Goal: Information Seeking & Learning: Check status

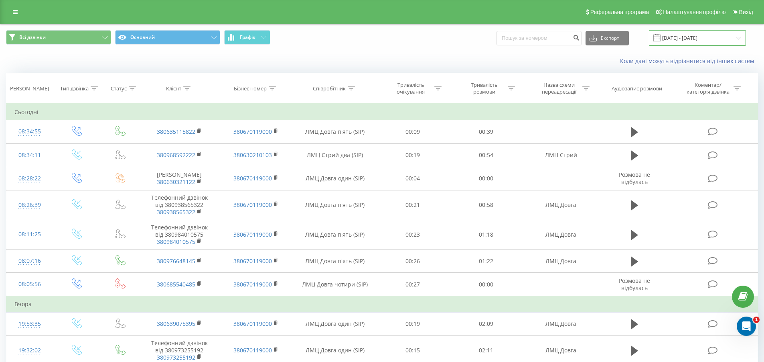
click at [691, 34] on input "22.07.2025 - 22.08.2025" at bounding box center [697, 38] width 97 height 16
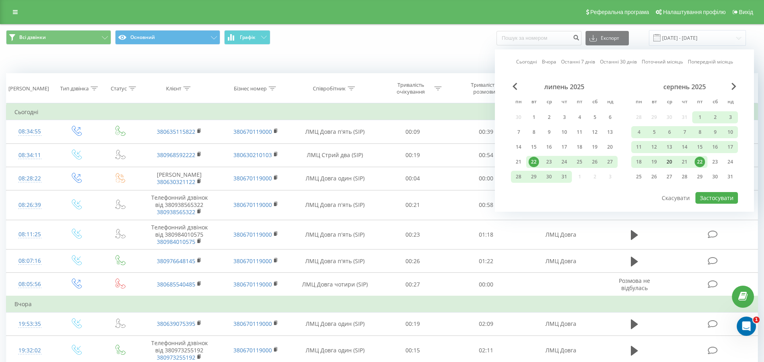
click at [670, 164] on div "20" at bounding box center [669, 161] width 10 height 10
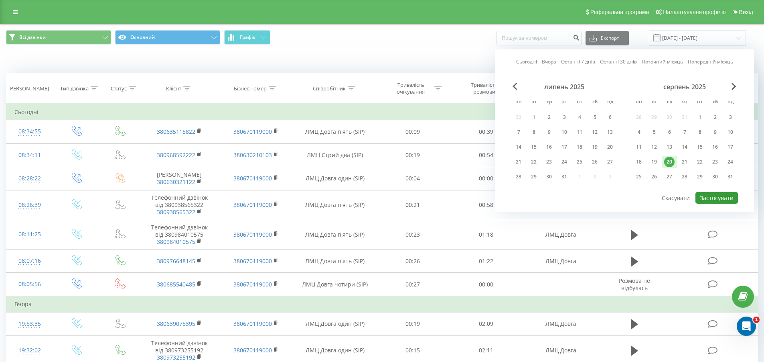
click at [707, 197] on button "Застосувати" at bounding box center [717, 198] width 43 height 12
type input "20.08.2025 - 20.08.2025"
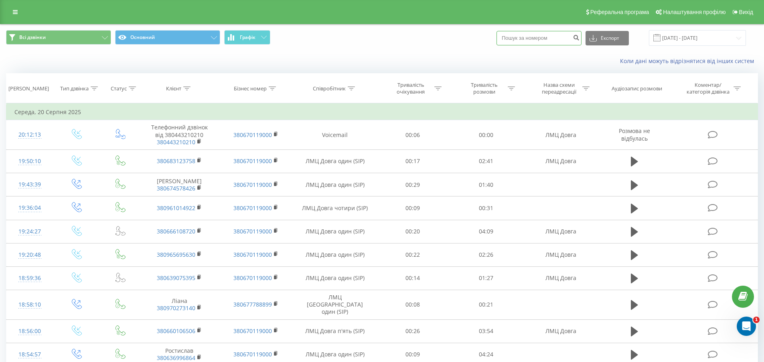
click at [534, 44] on input at bounding box center [539, 38] width 85 height 14
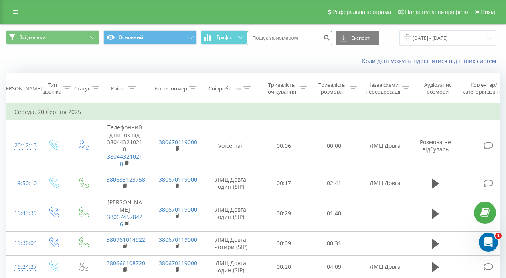
click at [295, 39] on input at bounding box center [289, 38] width 85 height 14
type input "0986463298"
click at [329, 41] on button "submit" at bounding box center [326, 38] width 11 height 14
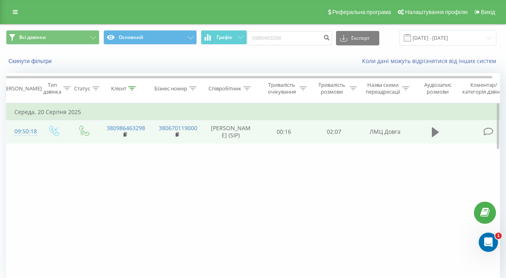
click at [437, 136] on icon at bounding box center [435, 132] width 7 height 10
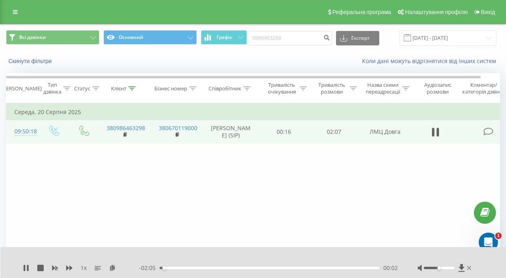
click at [250, 267] on div "00:02" at bounding box center [270, 267] width 220 height 2
click at [291, 267] on div "00:54" at bounding box center [270, 267] width 220 height 2
click at [312, 267] on div "01:16" at bounding box center [270, 267] width 220 height 2
click at [336, 267] on div "01:29" at bounding box center [270, 267] width 220 height 2
click at [451, 267] on div at bounding box center [439, 267] width 30 height 2
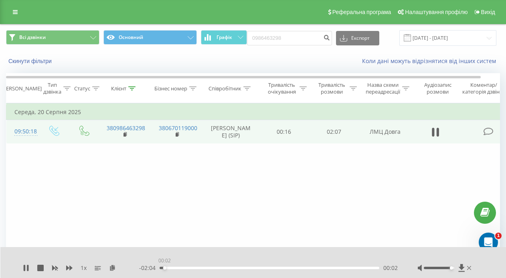
click at [165, 268] on div "00:02" at bounding box center [270, 267] width 220 height 2
click at [177, 268] on div "00:04" at bounding box center [270, 267] width 220 height 2
drag, startPoint x: 185, startPoint y: 268, endPoint x: 203, endPoint y: 268, distance: 18.5
click at [185, 268] on div "00:14" at bounding box center [270, 267] width 220 height 2
click at [205, 267] on div "00:18" at bounding box center [270, 267] width 220 height 2
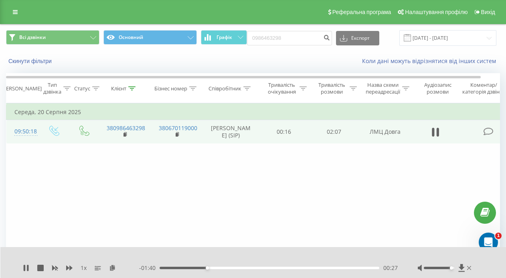
click at [219, 266] on div "- 01:40 00:27 00:27" at bounding box center [268, 268] width 259 height 8
click at [27, 271] on button at bounding box center [26, 267] width 6 height 6
click at [431, 138] on button at bounding box center [436, 132] width 12 height 12
click at [229, 268] on div "00:34" at bounding box center [270, 267] width 220 height 2
drag, startPoint x: 238, startPoint y: 268, endPoint x: 262, endPoint y: 270, distance: 24.6
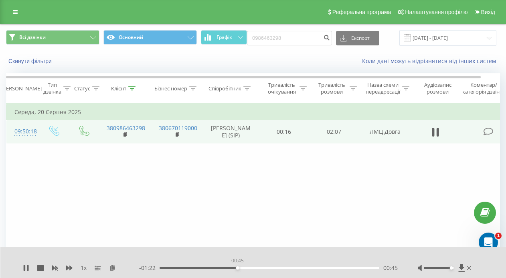
click at [238, 268] on div "00:45" at bounding box center [270, 267] width 220 height 2
click at [253, 268] on div "00:46" at bounding box center [270, 267] width 220 height 2
drag, startPoint x: 260, startPoint y: 267, endPoint x: 270, endPoint y: 269, distance: 9.8
click at [261, 267] on div "00:58" at bounding box center [270, 267] width 220 height 2
click at [260, 267] on div "00:58" at bounding box center [270, 267] width 220 height 2
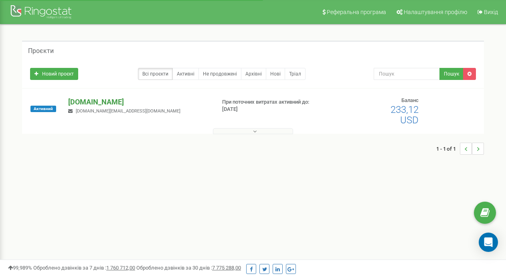
click at [89, 101] on p "[DOMAIN_NAME]" at bounding box center [138, 102] width 141 height 10
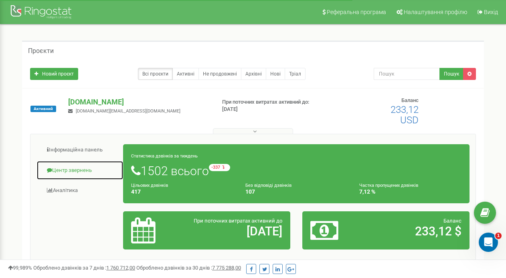
click at [82, 169] on link "Центр звернень" at bounding box center [80, 170] width 87 height 20
